Goal: Use online tool/utility: Utilize a website feature to perform a specific function

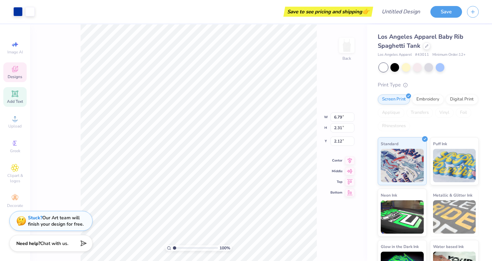
click at [7, 95] on div "Add Text" at bounding box center [14, 97] width 23 height 20
type input "3.84"
type input "1.11"
type input "5.94"
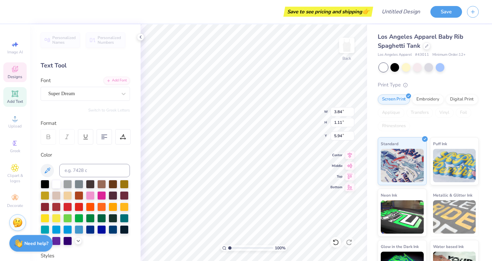
click at [15, 70] on icon at bounding box center [15, 69] width 6 height 6
